Goal: Transaction & Acquisition: Download file/media

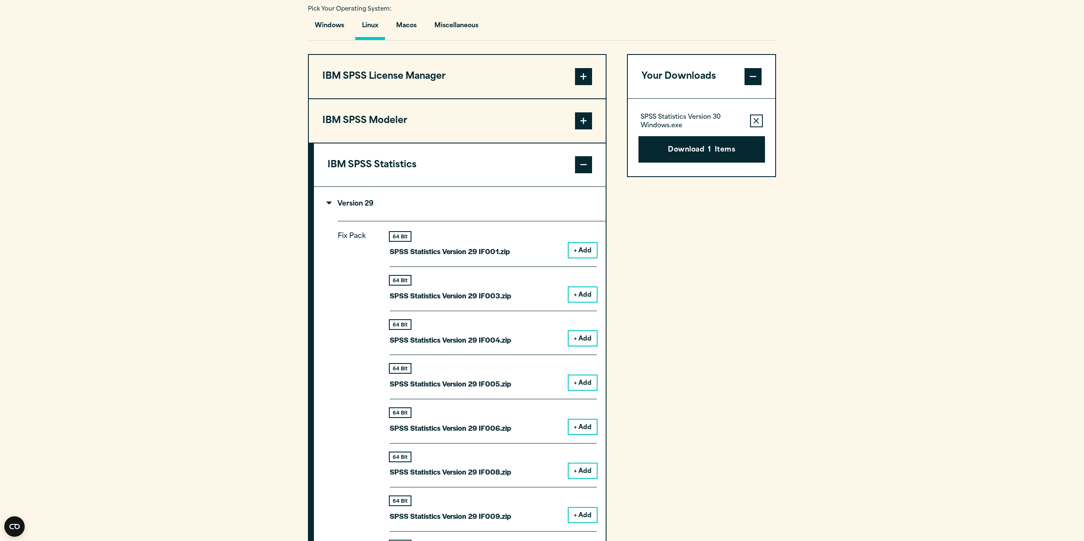
scroll to position [295, 0]
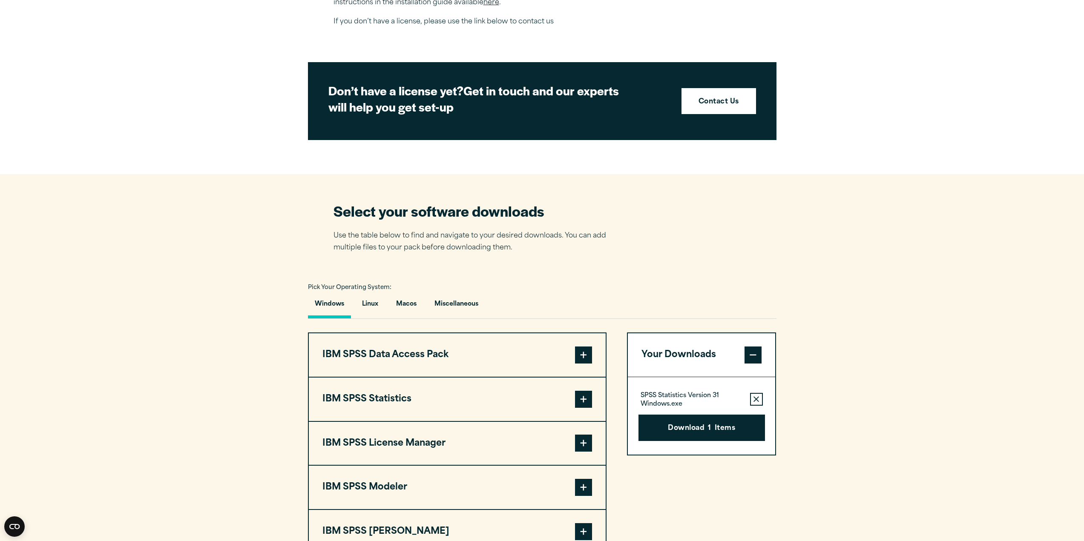
scroll to position [488, 0]
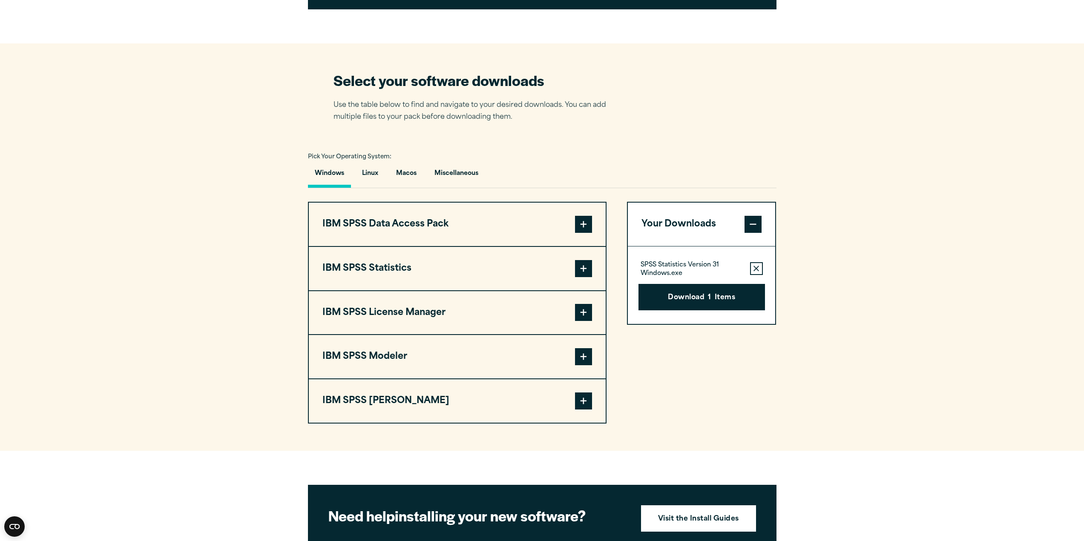
click at [583, 262] on span at bounding box center [583, 268] width 17 height 17
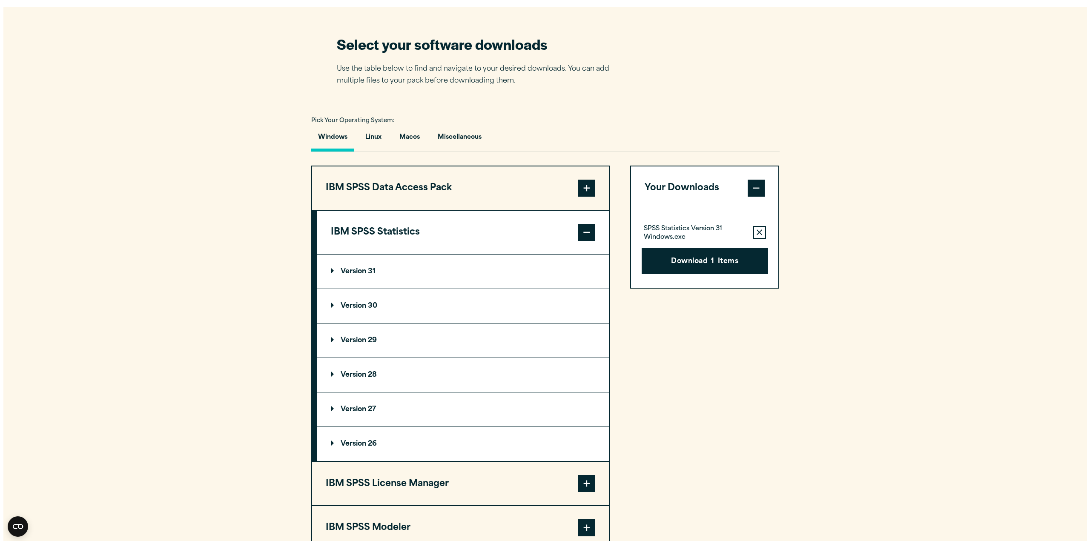
scroll to position [573, 0]
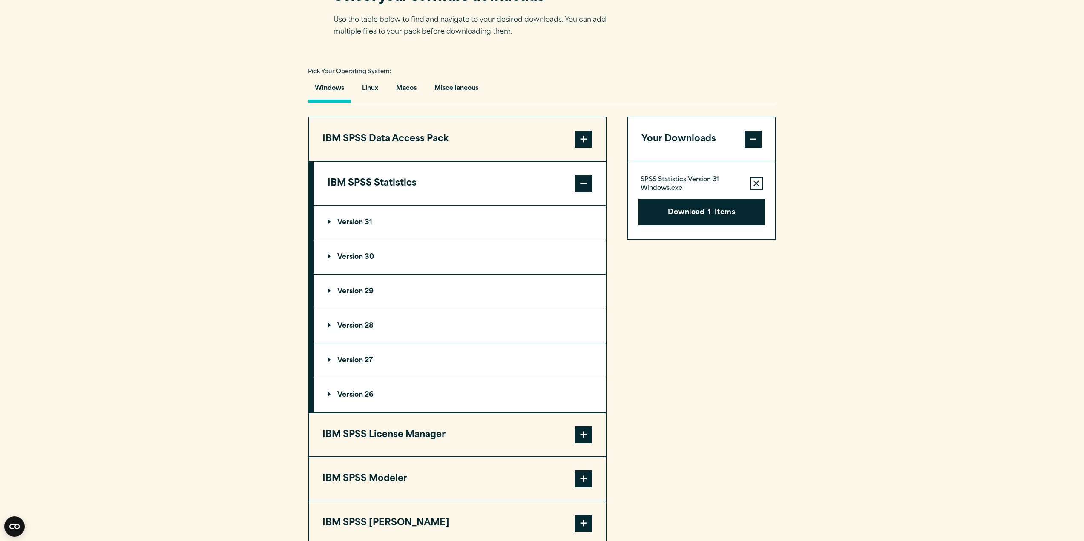
click at [330, 264] on summary "Version 30" at bounding box center [460, 257] width 292 height 34
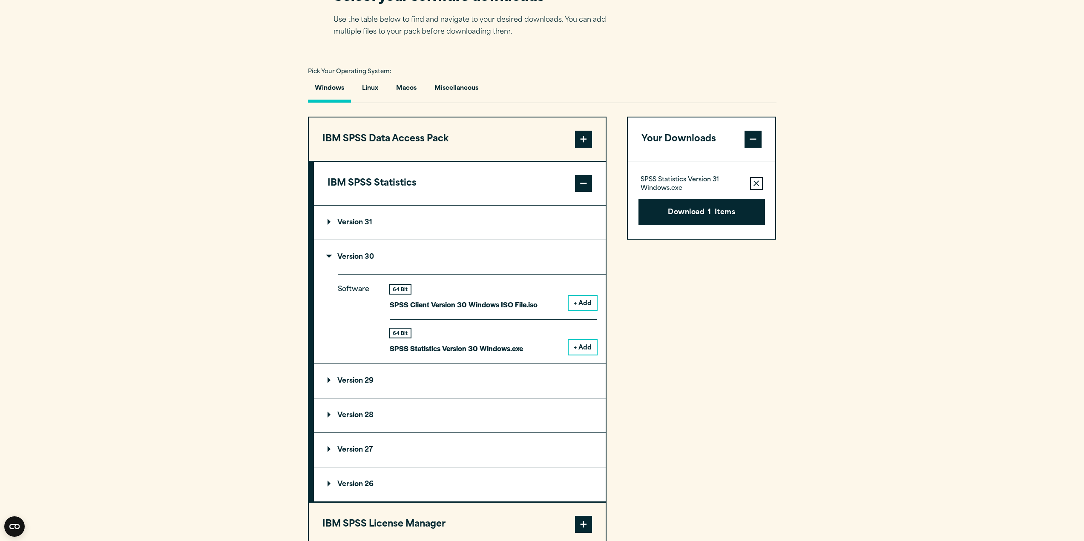
click at [581, 347] on button "+ Add" at bounding box center [582, 347] width 28 height 14
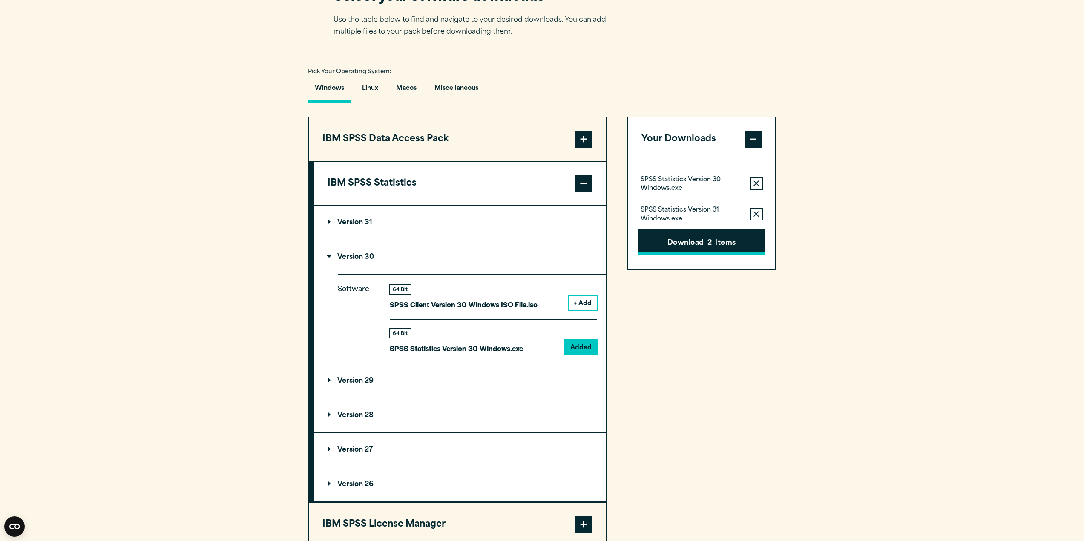
click at [694, 246] on button "Download 2 Items" at bounding box center [701, 243] width 126 height 26
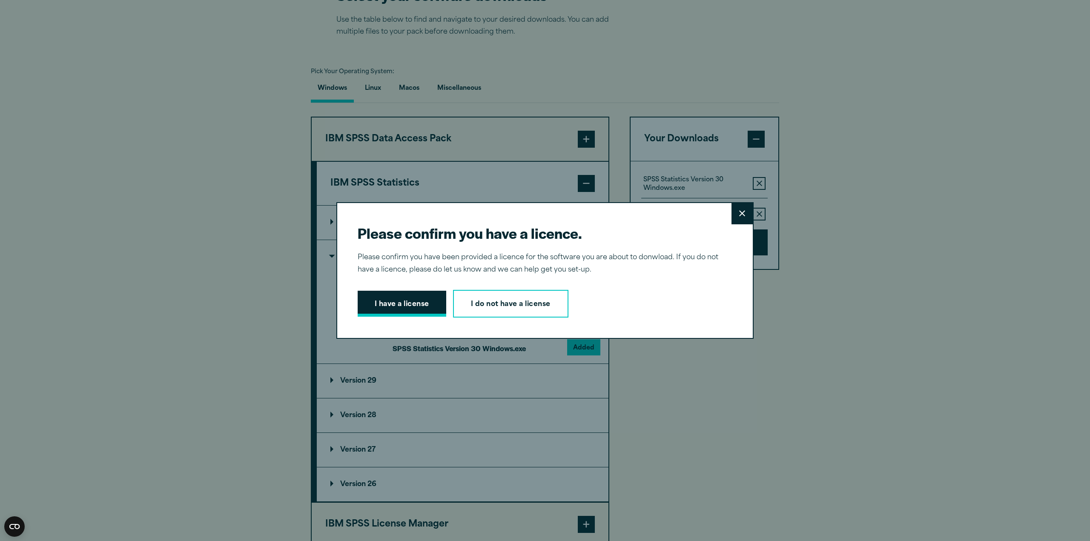
click at [392, 305] on button "I have a license" at bounding box center [402, 304] width 89 height 26
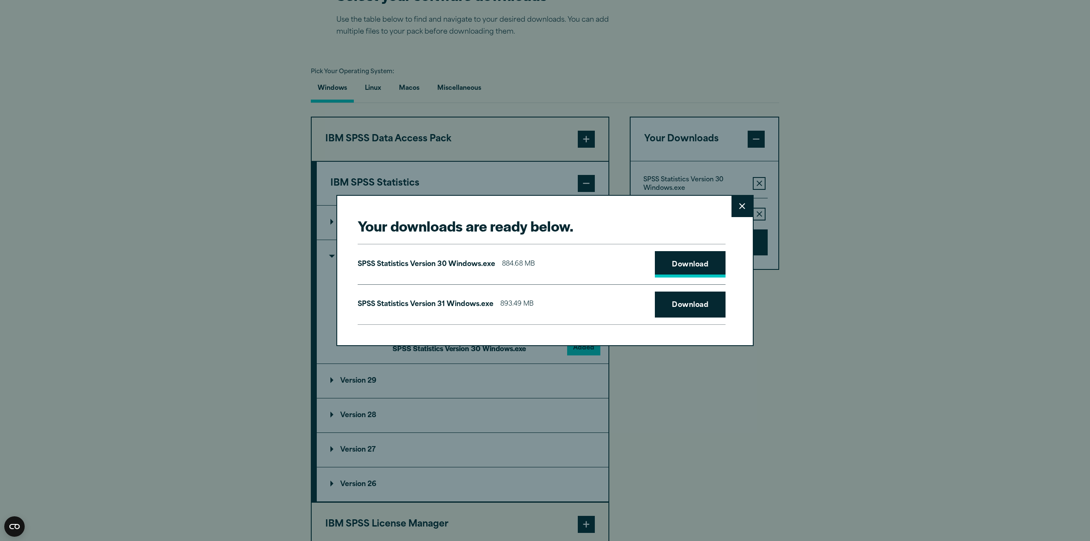
click at [678, 263] on link "Download" at bounding box center [690, 264] width 71 height 26
click at [689, 301] on link "Download" at bounding box center [690, 305] width 71 height 26
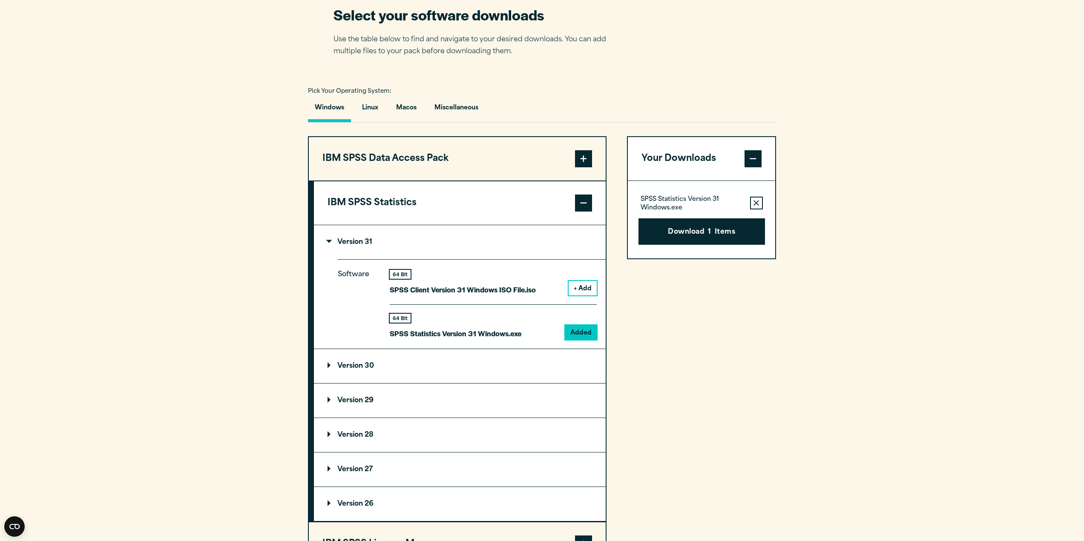
click at [363, 367] on p "Version 30" at bounding box center [350, 366] width 46 height 7
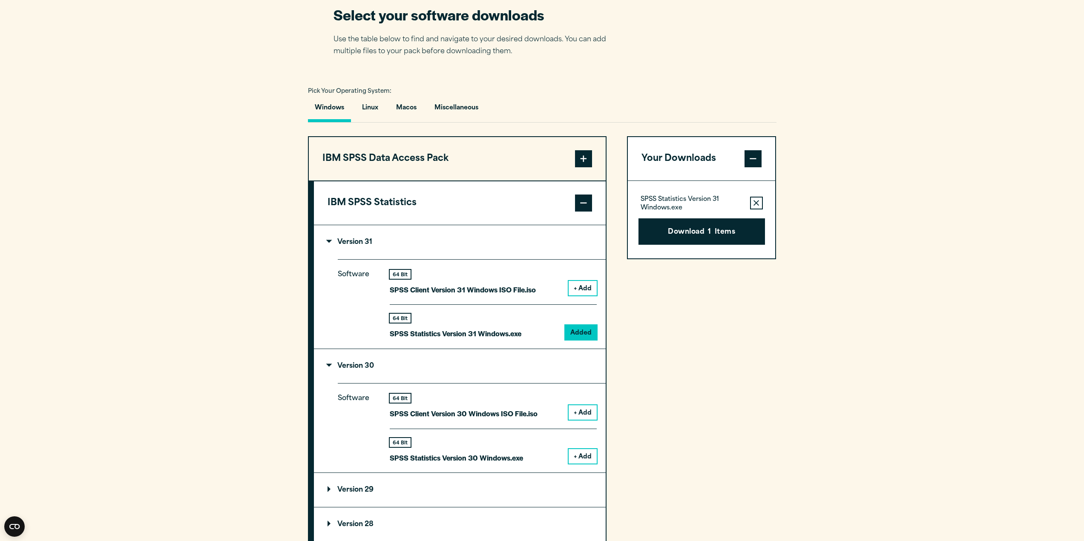
click at [339, 238] on summary "Version 31" at bounding box center [460, 242] width 292 height 34
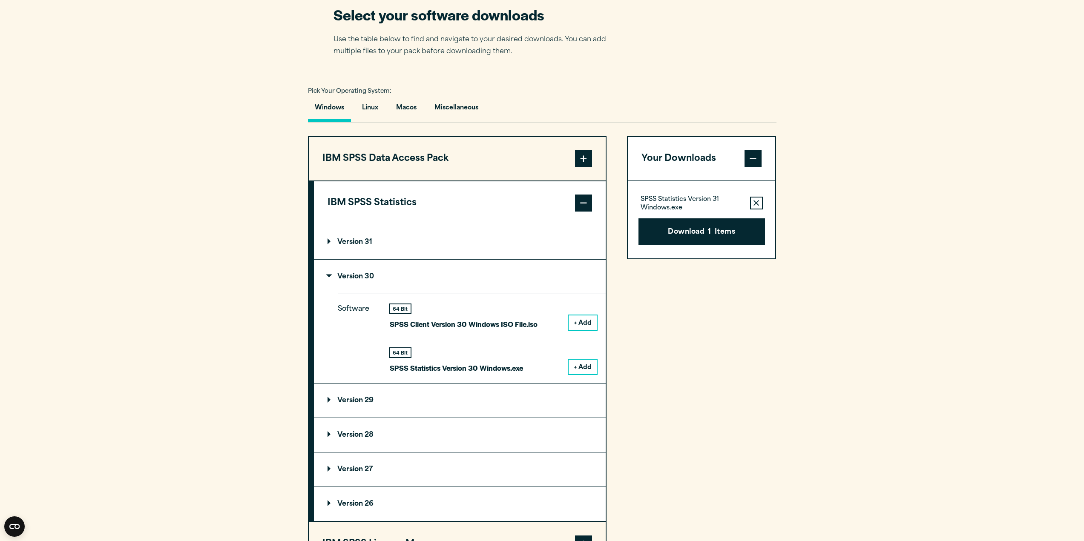
click at [344, 281] on summary "Version 30" at bounding box center [460, 277] width 292 height 34
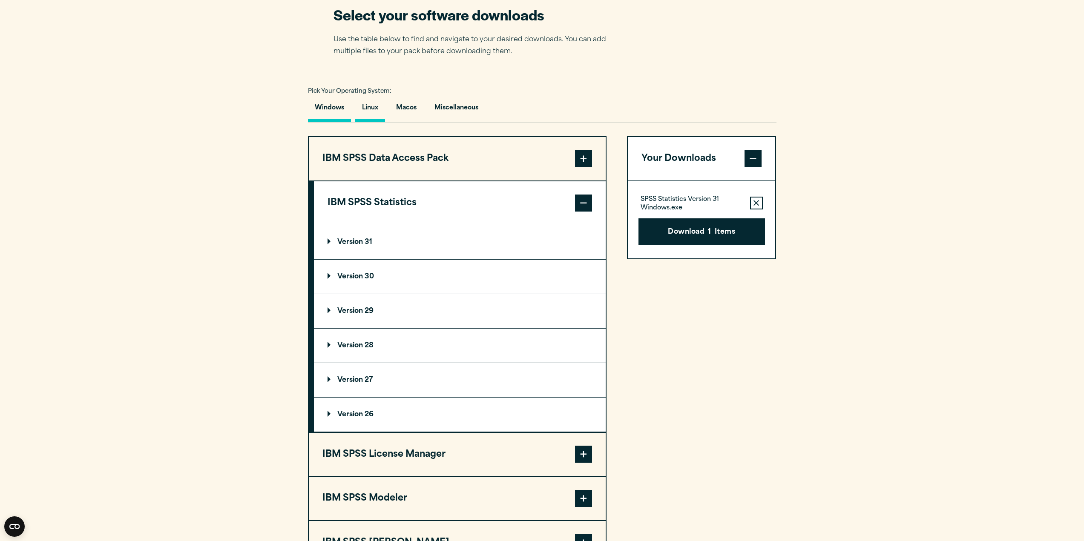
click at [377, 110] on button "Linux" at bounding box center [370, 110] width 30 height 24
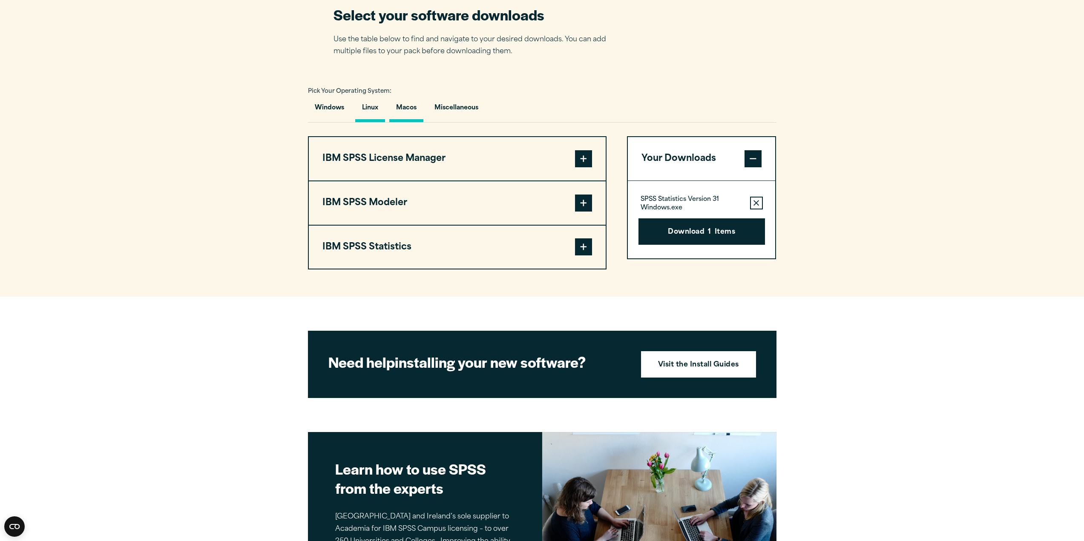
click at [404, 109] on button "Macos" at bounding box center [406, 110] width 34 height 24
click at [589, 240] on span at bounding box center [583, 246] width 17 height 17
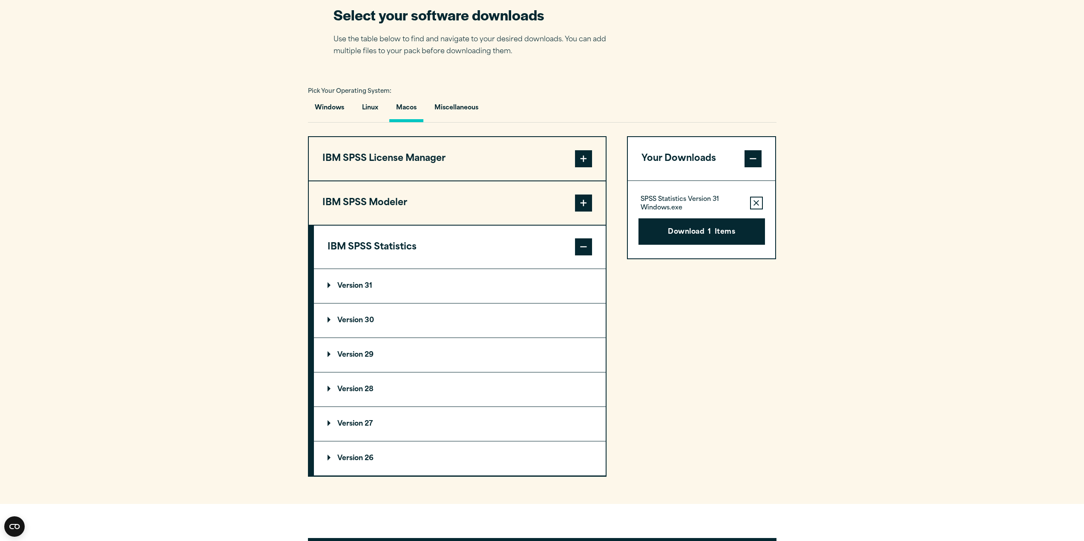
click at [374, 314] on summary "Version 30" at bounding box center [460, 321] width 292 height 34
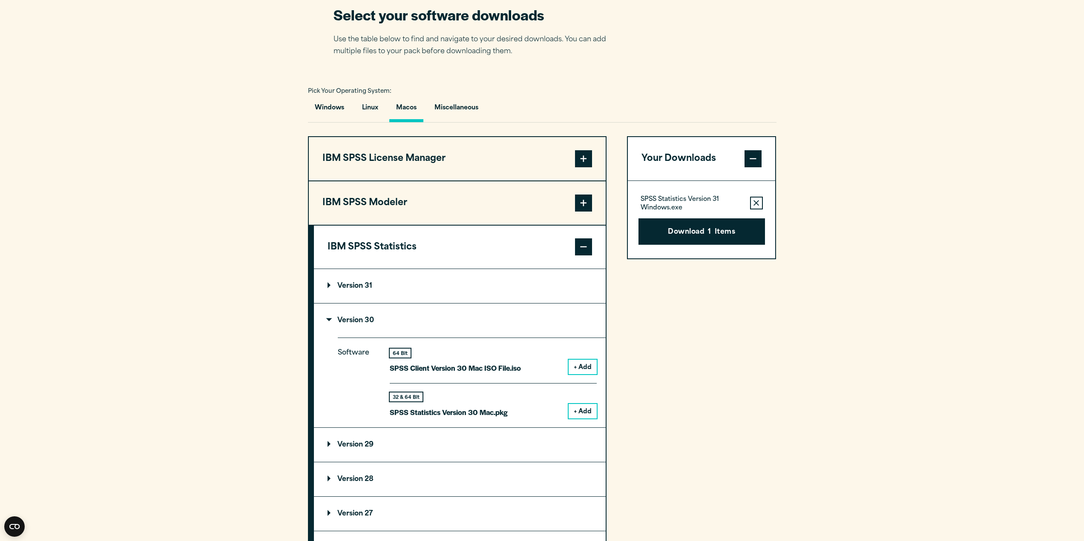
click at [584, 411] on button "+ Add" at bounding box center [582, 411] width 28 height 14
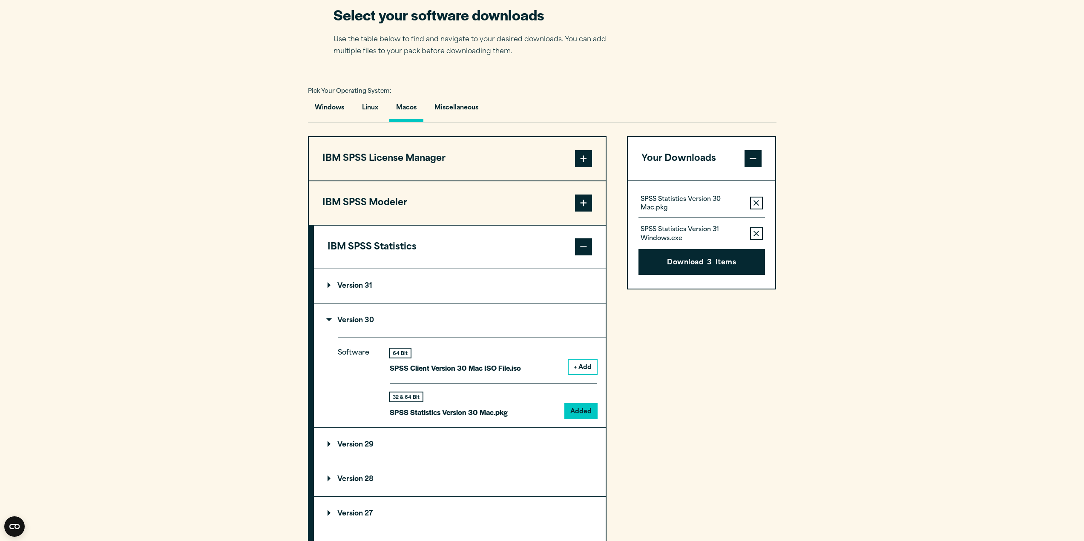
click at [370, 284] on p "Version 31" at bounding box center [349, 286] width 45 height 7
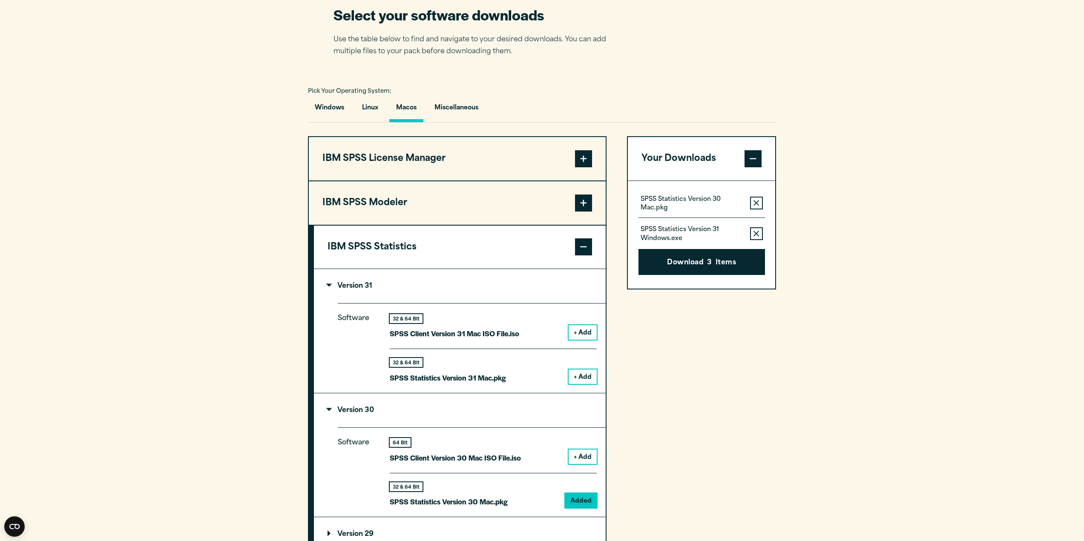
click at [753, 231] on icon "button" at bounding box center [756, 234] width 6 height 6
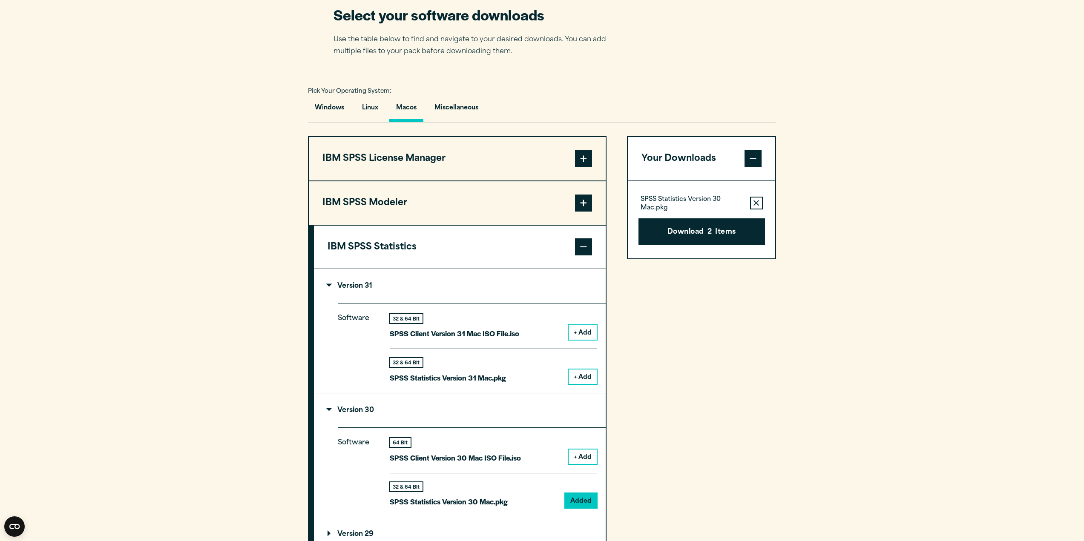
click at [589, 380] on button "+ Add" at bounding box center [582, 377] width 28 height 14
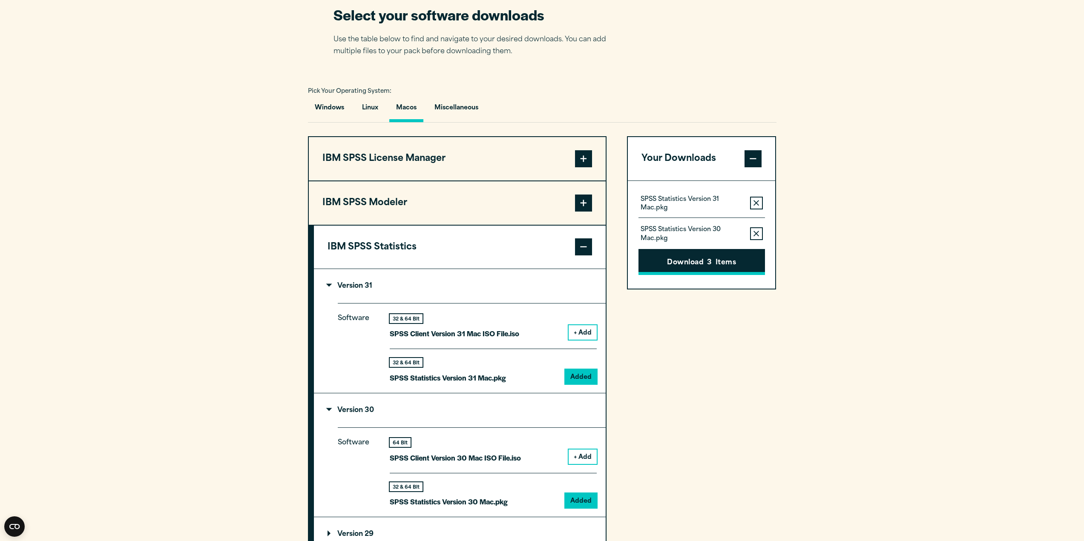
click at [714, 259] on button "Download 3 Items" at bounding box center [701, 262] width 126 height 26
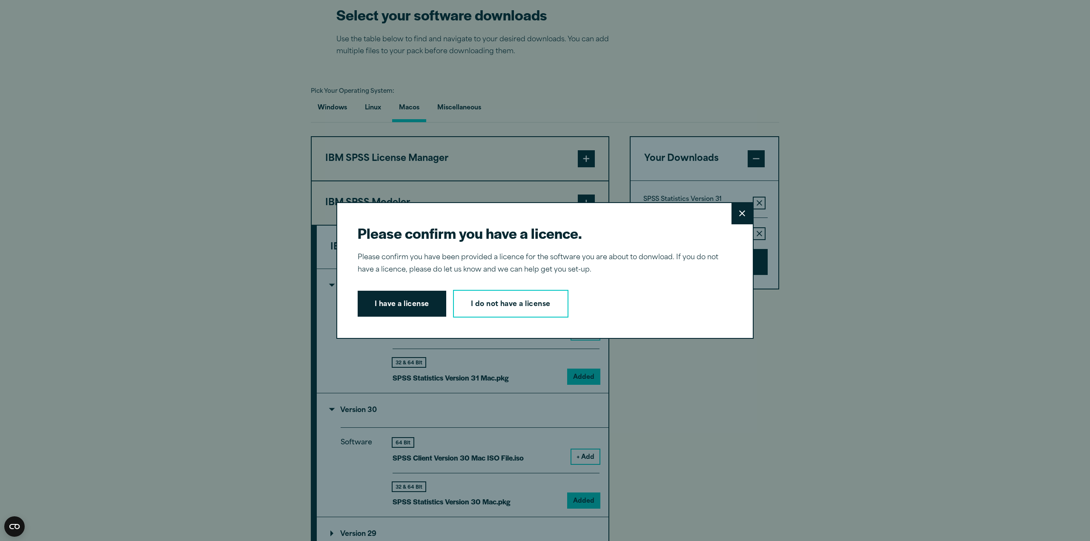
drag, startPoint x: 428, startPoint y: 300, endPoint x: 422, endPoint y: 307, distance: 9.0
click at [428, 300] on button "I have a license" at bounding box center [402, 304] width 89 height 26
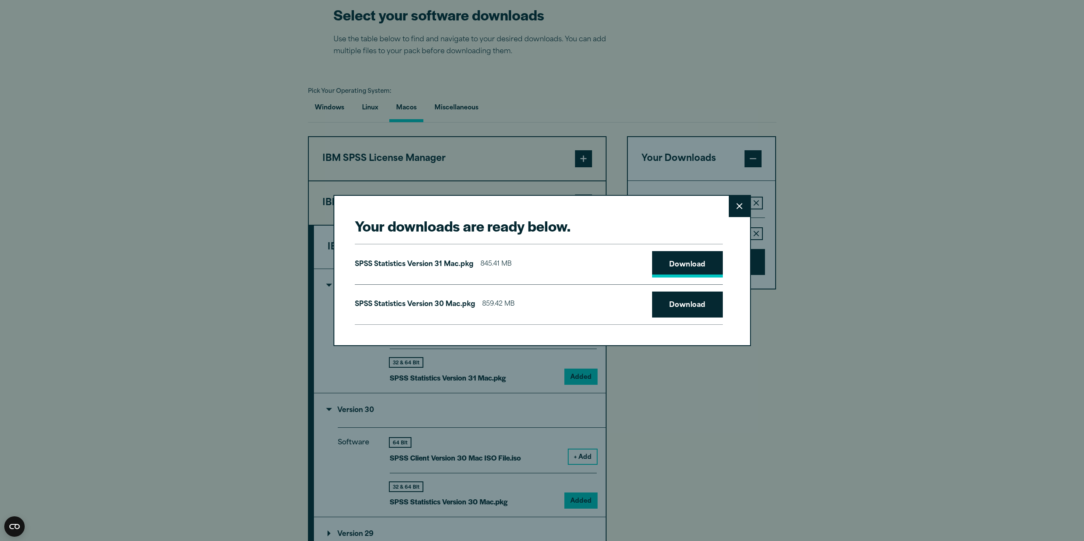
click at [708, 258] on link "Download" at bounding box center [687, 264] width 71 height 26
click at [688, 300] on link "Download" at bounding box center [687, 305] width 71 height 26
click at [795, 464] on div "Your downloads are ready below. Close SPSS Statistics Version 31 Mac.pkg 845.41…" at bounding box center [542, 270] width 1084 height 541
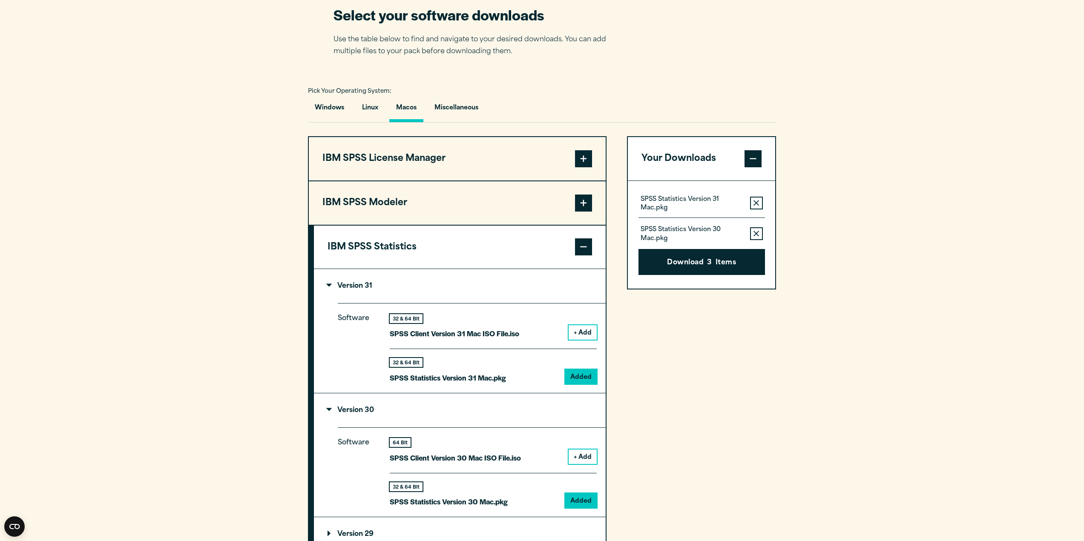
click at [642, 196] on p "SPSS Statistics Version 31 Mac.pkg" at bounding box center [691, 203] width 103 height 17
drag, startPoint x: 642, startPoint y: 228, endPoint x: 654, endPoint y: 238, distance: 15.4
click at [654, 238] on p "SPSS Statistics Version 30 Mac.pkg" at bounding box center [691, 234] width 103 height 17
copy p "SPSS Statistics Version 30 Mac"
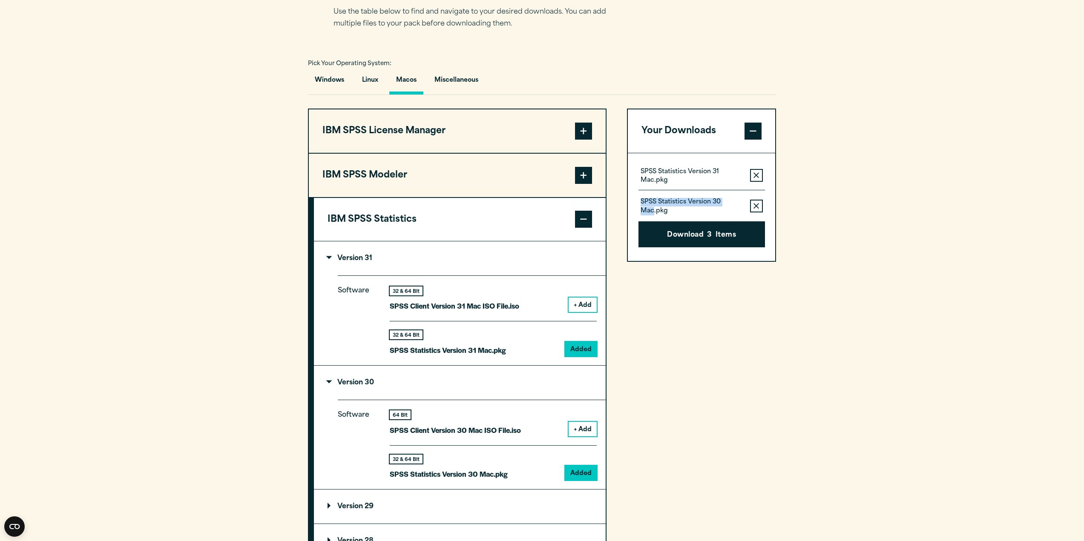
scroll to position [596, 0]
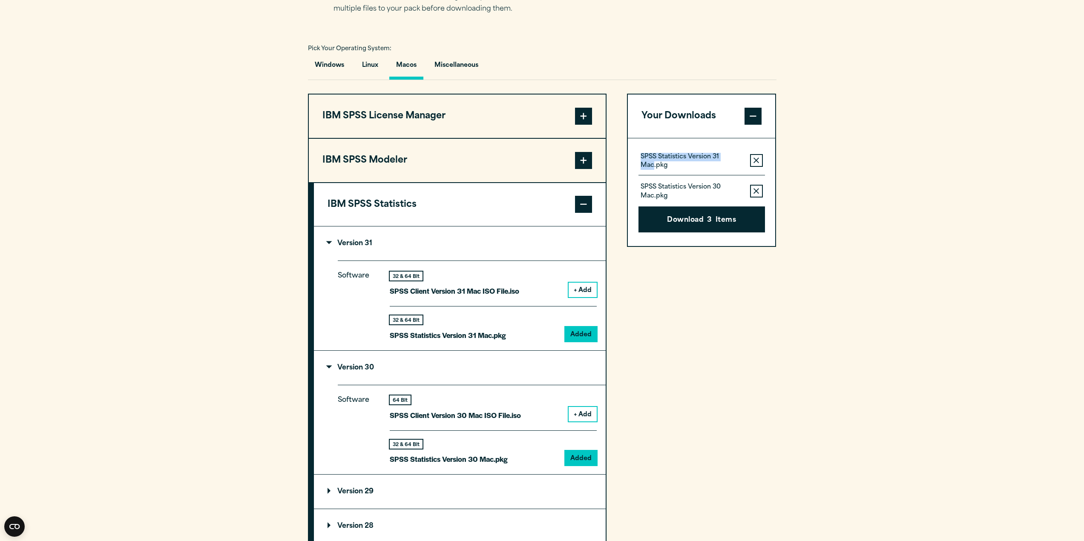
drag, startPoint x: 655, startPoint y: 164, endPoint x: 626, endPoint y: 155, distance: 29.9
click at [626, 155] on div "IBM SPSS Data Access Pack Version 8 Plugin 32 & 64 Bit Data Access Pack 8.0.zip…" at bounding box center [542, 354] width 468 height 520
copy p "SPSS Statistics Version 31 Mac"
